Goal: Book appointment/travel/reservation

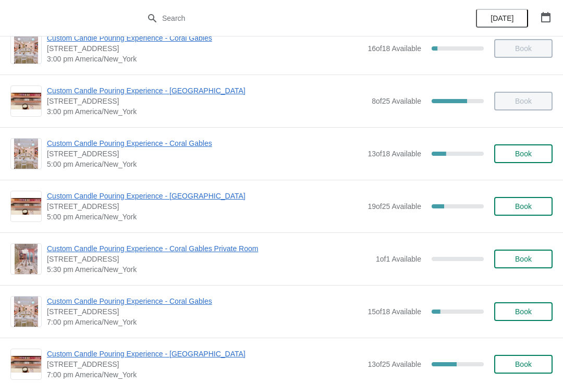
scroll to position [378, 0]
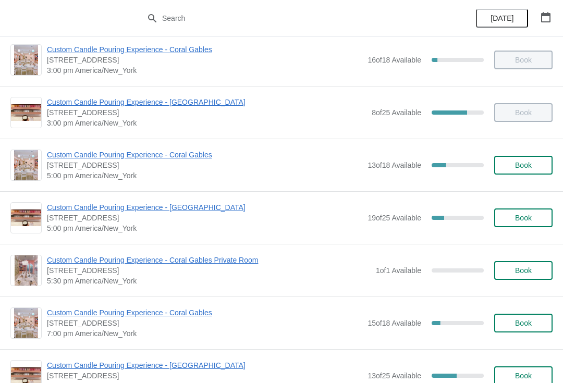
click at [187, 209] on span "Custom Candle Pouring Experience - [GEOGRAPHIC_DATA]" at bounding box center [204, 207] width 315 height 10
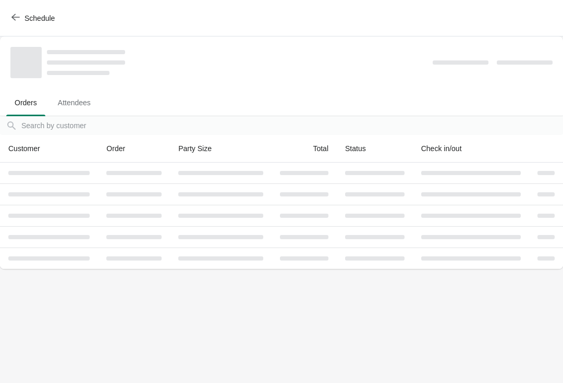
scroll to position [0, 0]
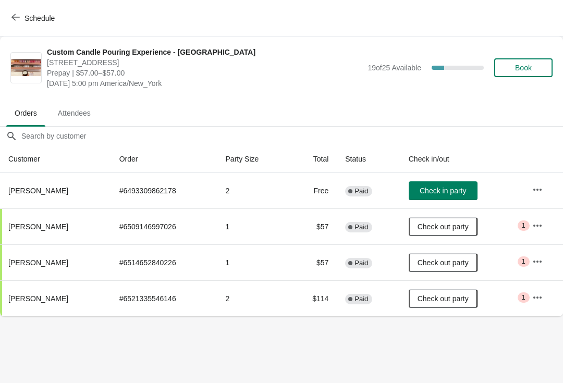
click at [529, 72] on button "Book" at bounding box center [523, 67] width 58 height 19
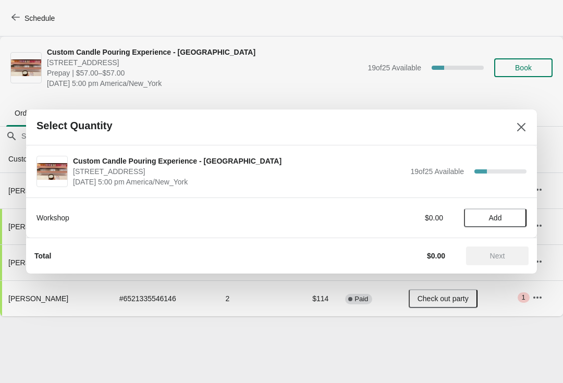
click at [497, 223] on button "Add" at bounding box center [495, 218] width 63 height 19
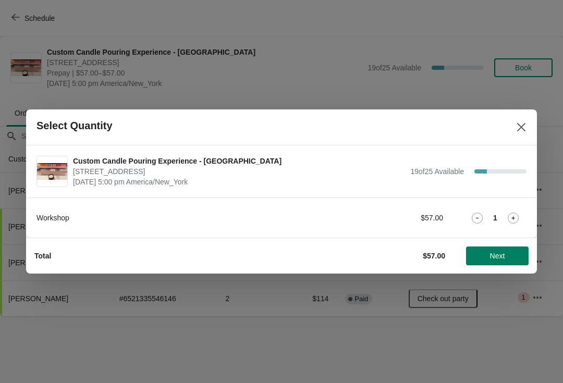
click at [492, 258] on span "Next" at bounding box center [497, 256] width 15 height 8
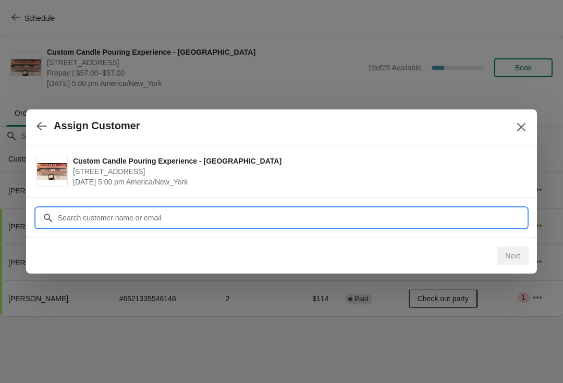
click at [157, 316] on div "Assign Customer Custom Candle Pouring Experience - Fort Lauderdale 914 East Las…" at bounding box center [281, 316] width 563 height 0
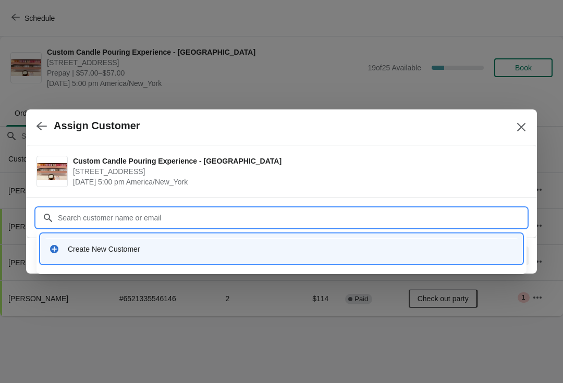
click at [110, 255] on div "Create New Customer" at bounding box center [281, 248] width 473 height 21
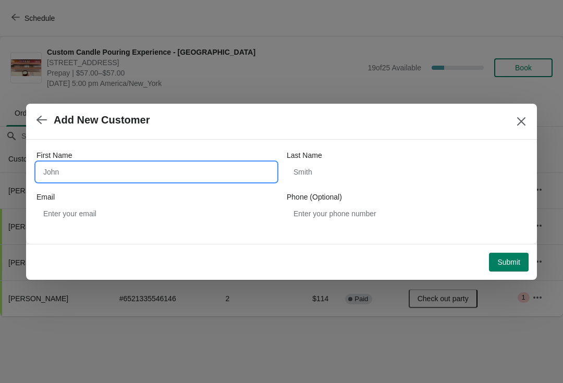
click at [195, 174] on input "First Name" at bounding box center [156, 172] width 240 height 19
type input "Wellington"
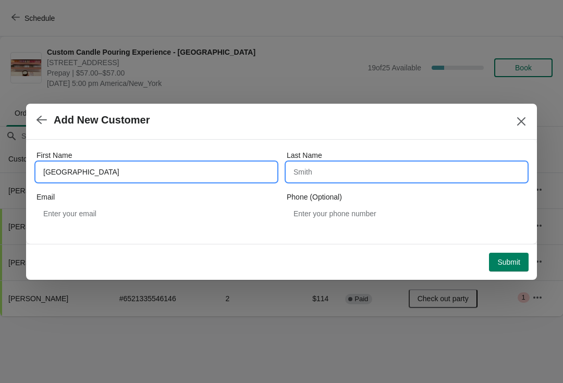
click at [320, 175] on input "Last Name" at bounding box center [407, 172] width 240 height 19
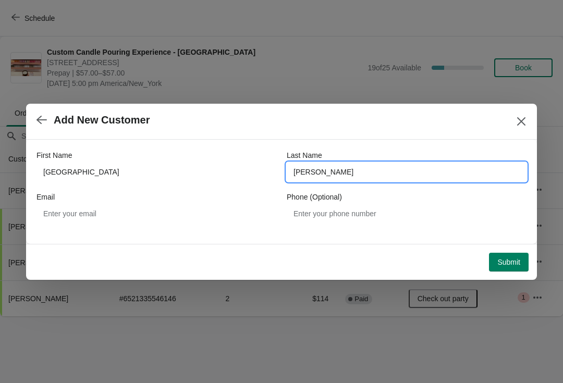
type input "Williams"
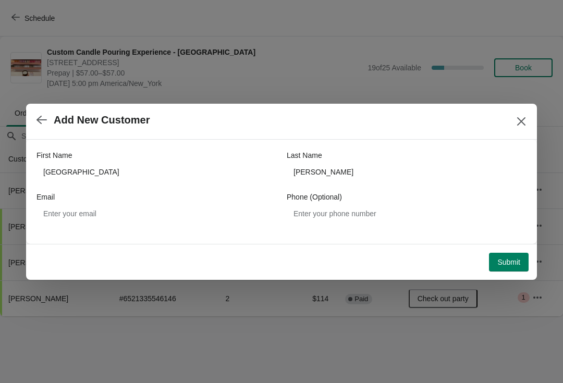
click at [504, 271] on button "Submit" at bounding box center [509, 262] width 40 height 19
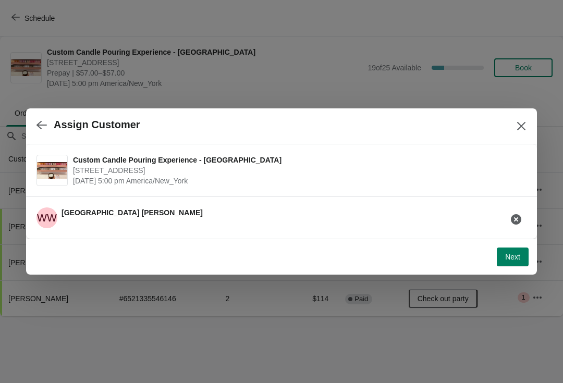
click at [514, 261] on span "Next" at bounding box center [512, 257] width 15 height 8
select select "Friend"
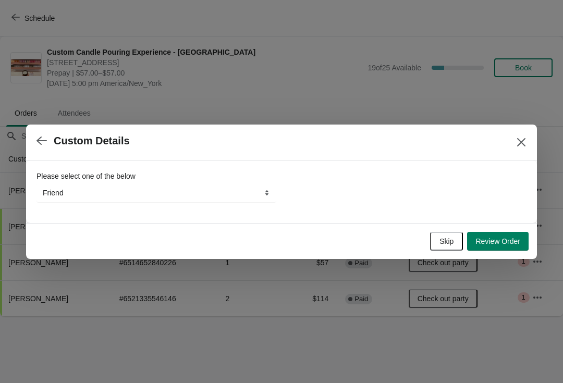
click at [515, 248] on button "Review Order" at bounding box center [498, 241] width 62 height 19
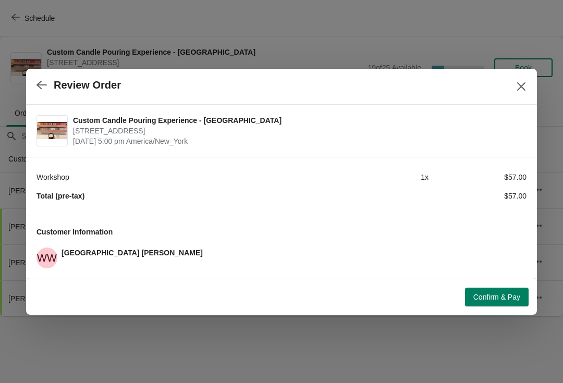
click at [523, 94] on button "Close" at bounding box center [521, 86] width 19 height 19
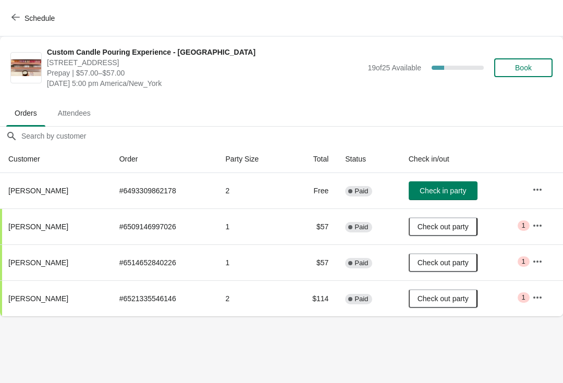
click at [533, 69] on span "Book" at bounding box center [524, 68] width 40 height 8
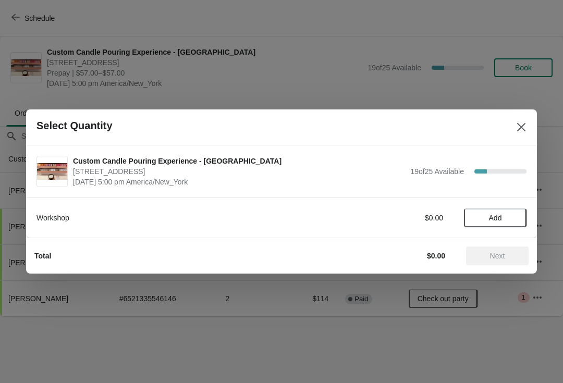
click at [494, 214] on span "Add" at bounding box center [495, 218] width 13 height 8
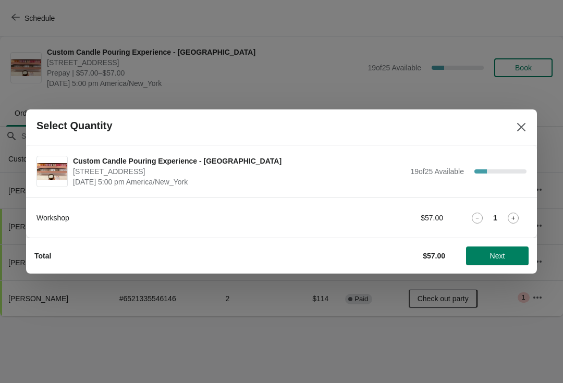
click at [492, 255] on span "Next" at bounding box center [497, 256] width 15 height 8
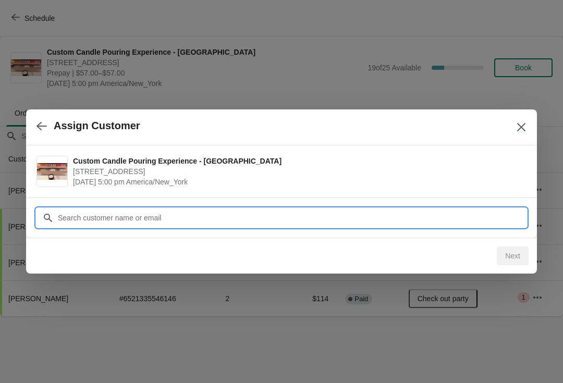
click at [299, 218] on input "Customer" at bounding box center [291, 218] width 469 height 19
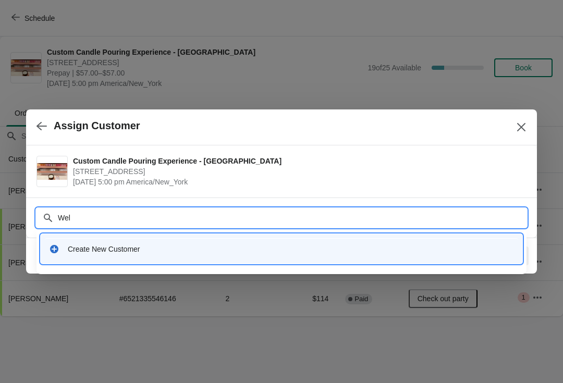
type input "Well"
click at [135, 248] on div "Create New Customer" at bounding box center [291, 249] width 446 height 10
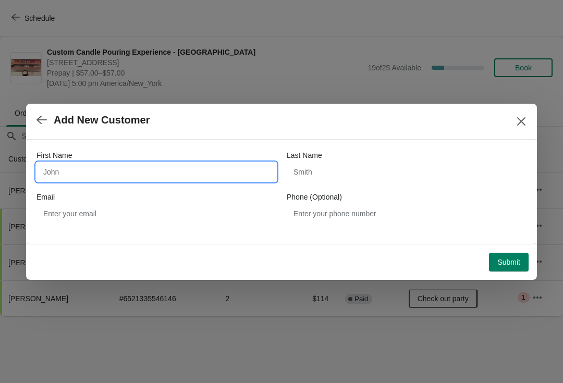
click at [192, 166] on input "First Name" at bounding box center [156, 172] width 240 height 19
type input "Wellington"
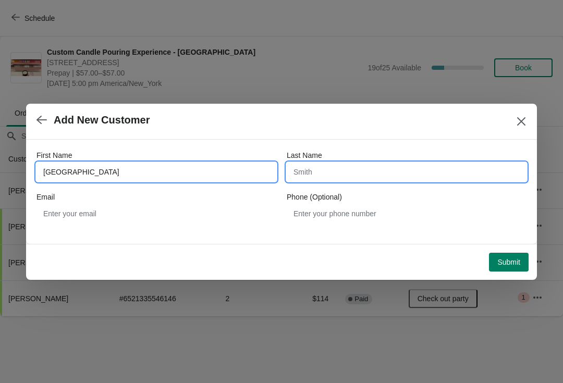
click at [359, 169] on input "Last Name" at bounding box center [407, 172] width 240 height 19
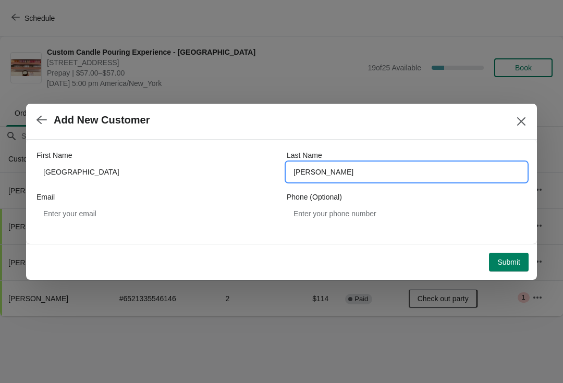
type input "Williams"
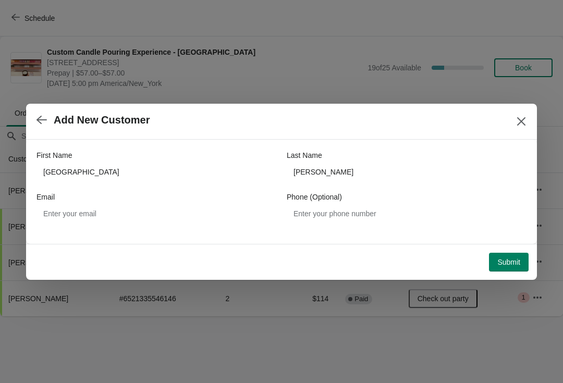
click at [505, 259] on span "Submit" at bounding box center [508, 262] width 23 height 8
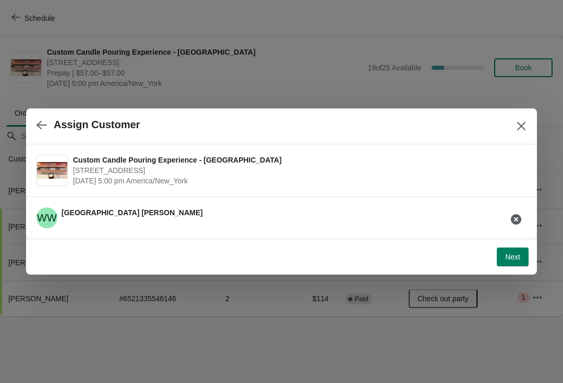
click at [500, 261] on button "Next" at bounding box center [513, 257] width 32 height 19
select select "Friend"
